Goal: Task Accomplishment & Management: Manage account settings

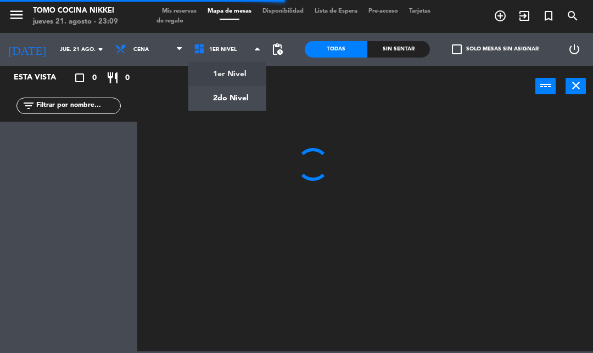
click at [246, 70] on ng-component "menu Tomo Cocina Nikkei [DATE] 21. agosto - 23:09 Mis reservas Mapa de mesas Di…" at bounding box center [296, 176] width 593 height 352
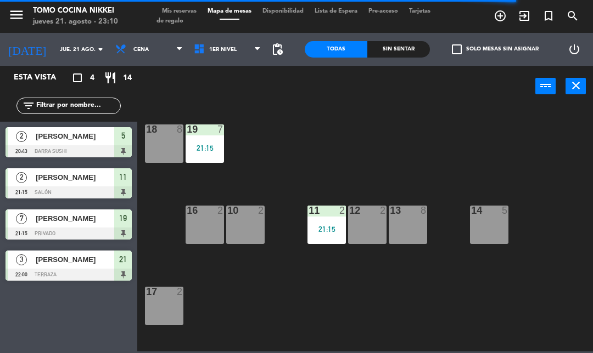
click at [337, 215] on div "2" at bounding box center [345, 211] width 18 height 10
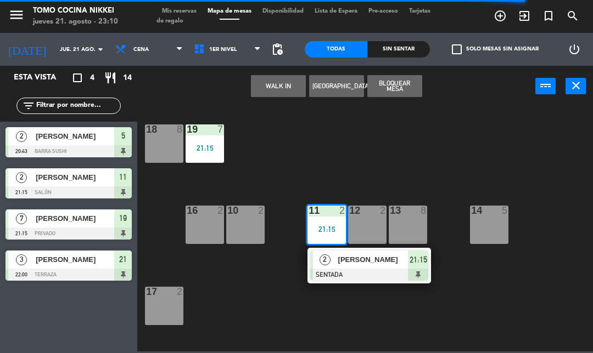
click at [350, 267] on div "[PERSON_NAME]" at bounding box center [372, 260] width 71 height 18
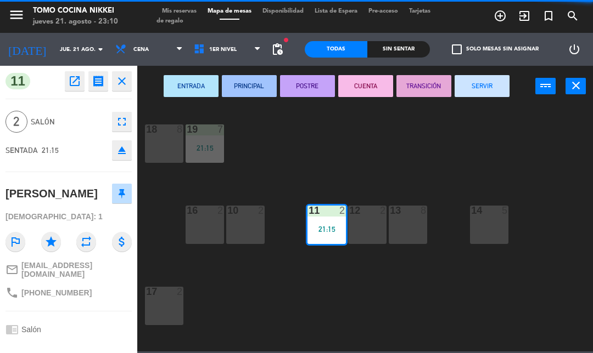
click at [500, 76] on button "SERVIR" at bounding box center [481, 86] width 55 height 22
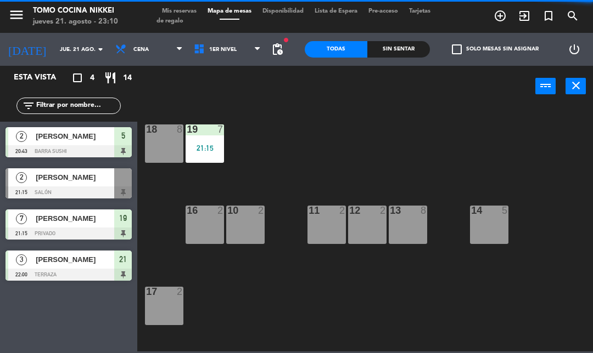
click at [423, 163] on div "18 8 19 7 21:15 16 2 10 2 11 2 12 2 13 8 14 5 17 2 7 lock 1 8 lock 1 6 lock 2 2…" at bounding box center [367, 228] width 449 height 246
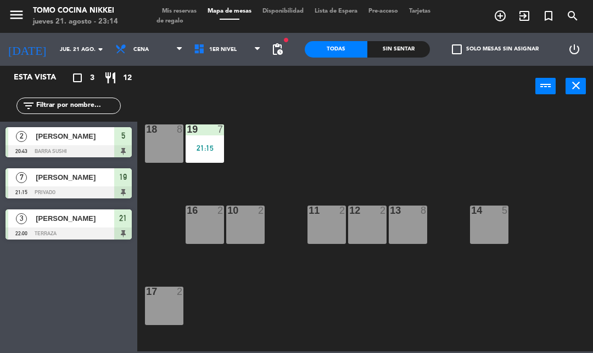
click at [233, 56] on span "1er Nivel" at bounding box center [227, 49] width 78 height 24
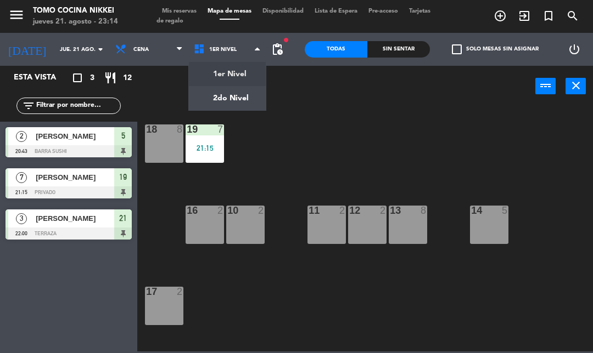
click at [230, 103] on ng-component "menu Tomo Cocina Nikkei [DATE] 21. agosto - 23:14 Mis reservas Mapa de mesas Di…" at bounding box center [296, 176] width 593 height 352
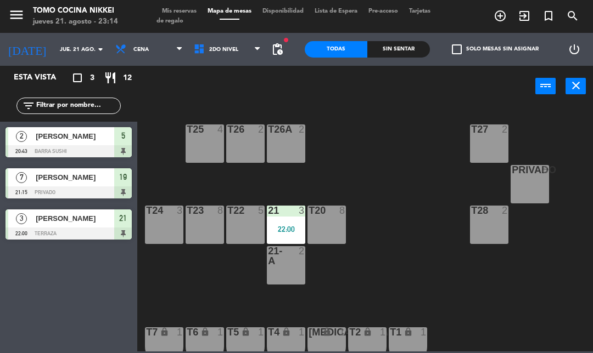
click at [109, 144] on div "[PERSON_NAME]" at bounding box center [75, 136] width 80 height 18
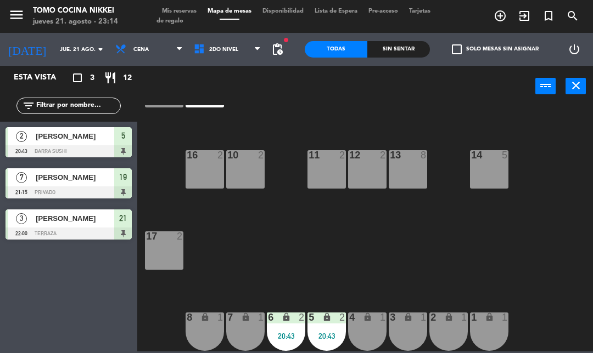
scroll to position [55, 0]
click at [324, 332] on div "20:43" at bounding box center [326, 336] width 38 height 8
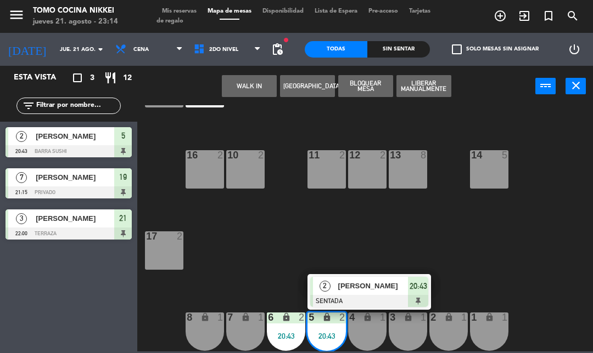
click at [370, 295] on div "[PERSON_NAME]" at bounding box center [372, 286] width 71 height 18
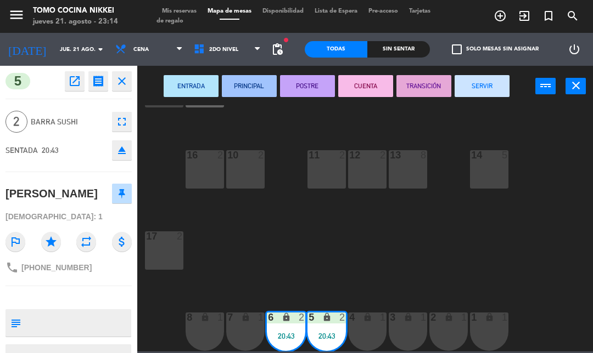
click at [488, 76] on button "SERVIR" at bounding box center [481, 86] width 55 height 22
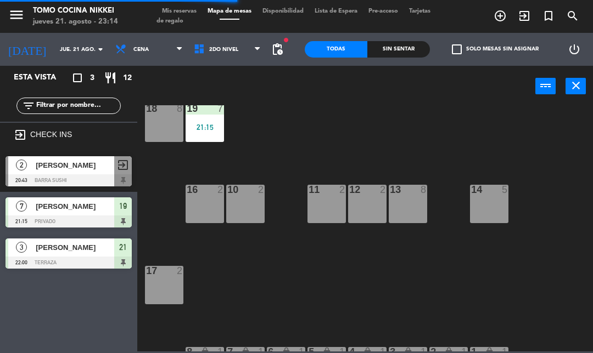
scroll to position [5, 0]
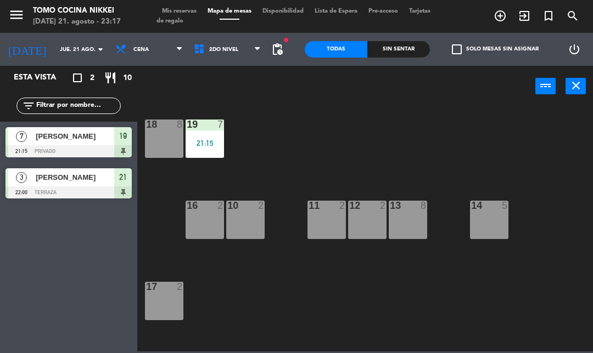
click at [63, 47] on input "jue. 21 ago." at bounding box center [91, 49] width 75 height 17
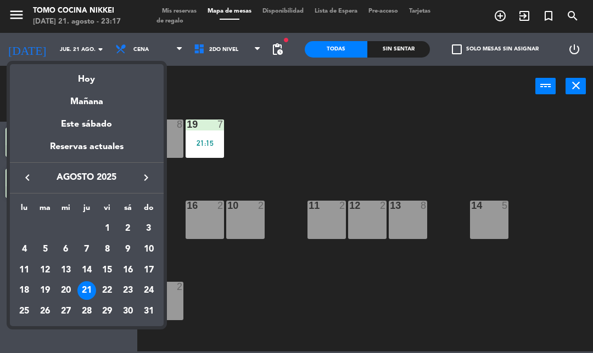
click at [115, 77] on div "Hoy" at bounding box center [87, 75] width 154 height 22
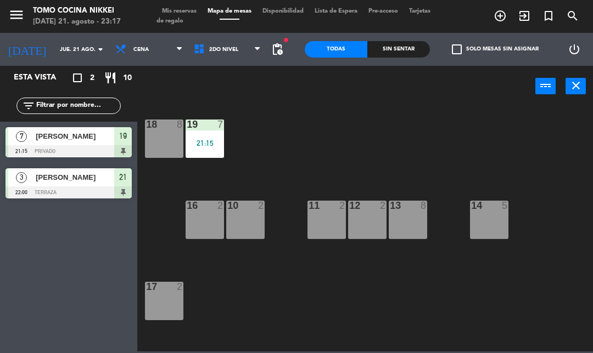
click at [177, 12] on span "Mis reservas" at bounding box center [179, 11] width 46 height 6
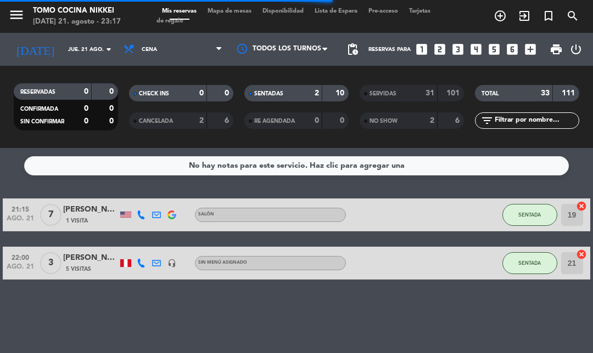
click at [419, 100] on div "SERVIDAS 31 101" at bounding box center [411, 93] width 104 height 16
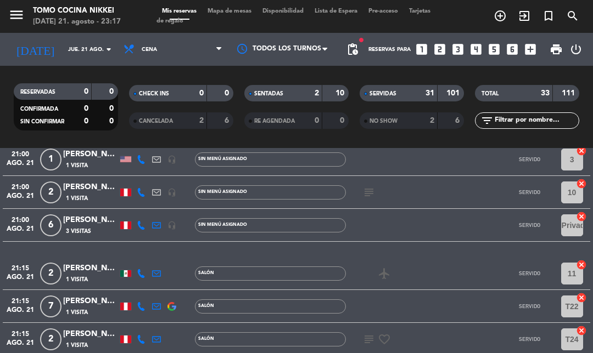
scroll to position [965, 0]
click at [106, 213] on div "[PERSON_NAME]" at bounding box center [90, 219] width 55 height 13
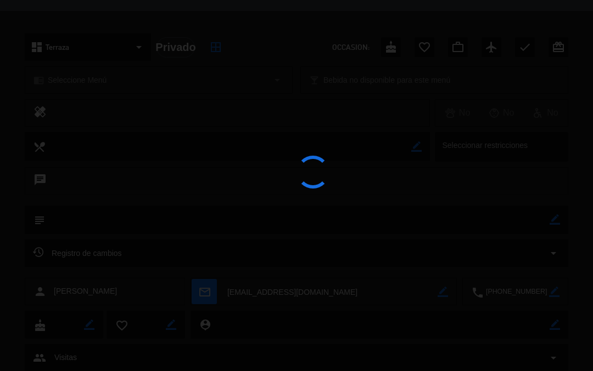
scroll to position [313, 0]
click at [246, 7] on div at bounding box center [296, 185] width 593 height 371
